Goal: Task Accomplishment & Management: Manage account settings

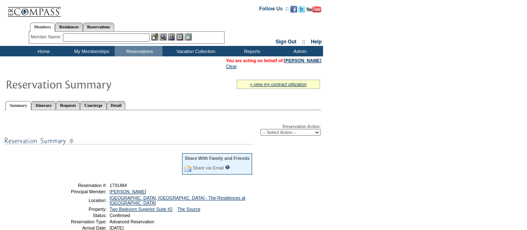
click at [313, 132] on select "-- Select Action -- Modify Reservation Dates Modify Reservation Cost Modify Occ…" at bounding box center [291, 132] width 60 height 7
select select "ChangeOccupancy"
click at [261, 130] on select "-- Select Action -- Modify Reservation Dates Modify Reservation Cost Modify Occ…" at bounding box center [291, 132] width 60 height 7
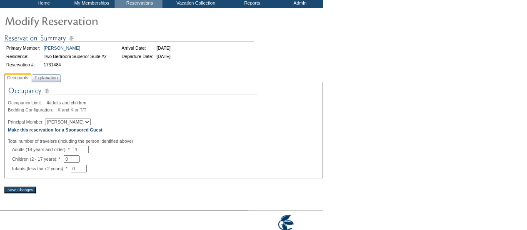
scroll to position [51, 0]
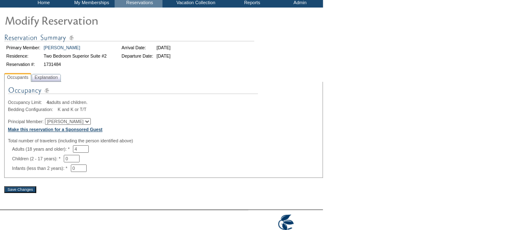
click at [84, 130] on b "Make this reservation for a Sponsored Guest" at bounding box center [55, 129] width 95 height 5
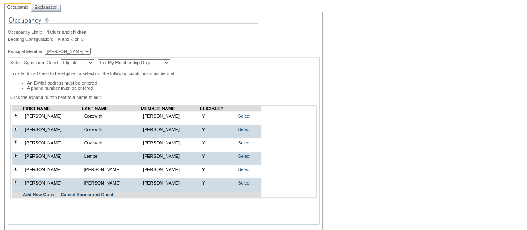
scroll to position [125, 0]
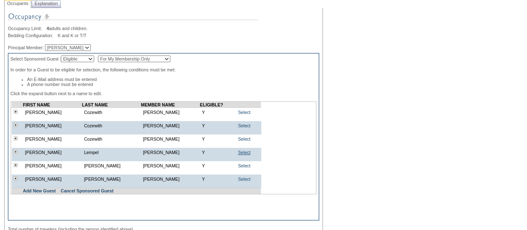
click at [240, 154] on link "Select" at bounding box center [244, 152] width 13 height 5
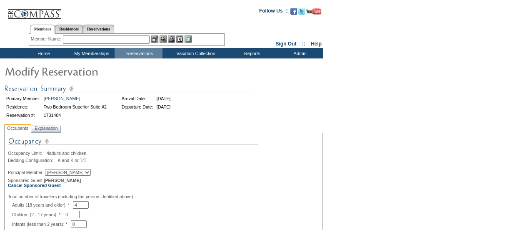
scroll to position [43, 0]
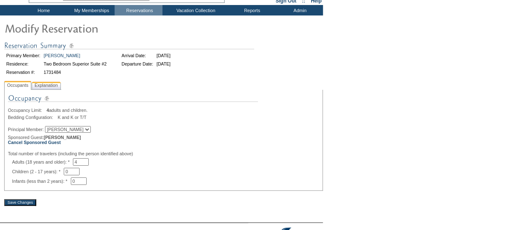
click at [60, 85] on span "Explanation" at bounding box center [46, 85] width 27 height 9
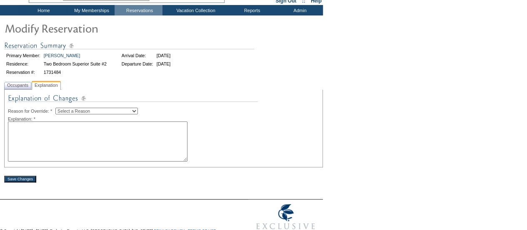
click at [98, 109] on select "Select a Reason Creating Continuous Stay Days Rebooked After Cancellation Editi…" at bounding box center [96, 111] width 83 height 7
select select "1045"
click at [62, 108] on select "Select a Reason Creating Continuous Stay Days Rebooked After Cancellation Editi…" at bounding box center [96, 111] width 83 height 7
click at [45, 148] on textarea at bounding box center [98, 141] width 180 height 40
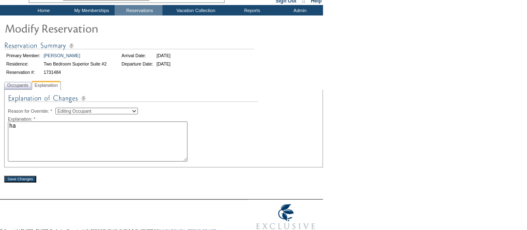
type textarea "h"
type textarea "Haley will be the one going. US."
click at [20, 181] on input "Save Changes" at bounding box center [20, 178] width 32 height 7
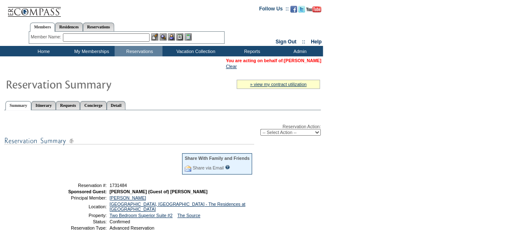
click at [295, 60] on link "[PERSON_NAME]" at bounding box center [302, 60] width 37 height 5
